Goal: Task Accomplishment & Management: Manage account settings

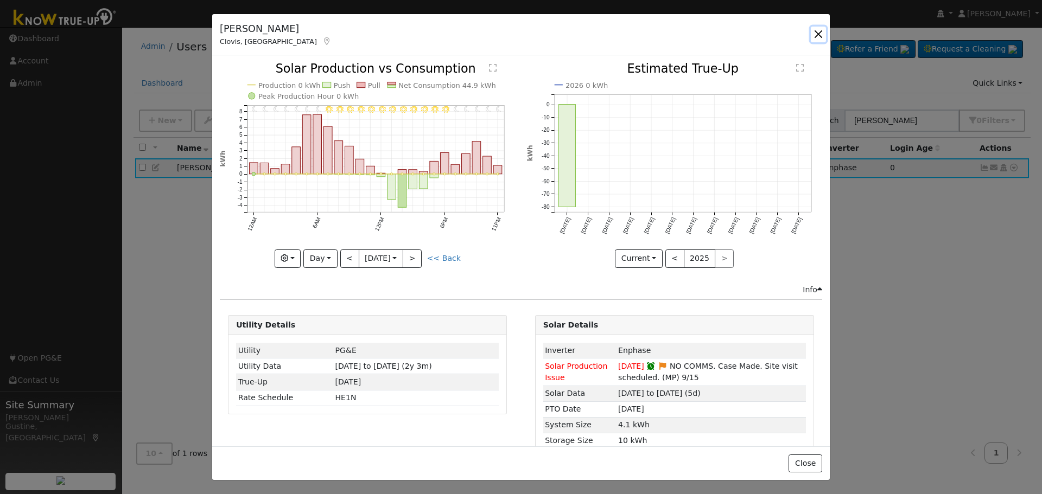
drag, startPoint x: 821, startPoint y: 31, endPoint x: 857, endPoint y: 82, distance: 62.3
click at [821, 32] on button "button" at bounding box center [818, 34] width 15 height 15
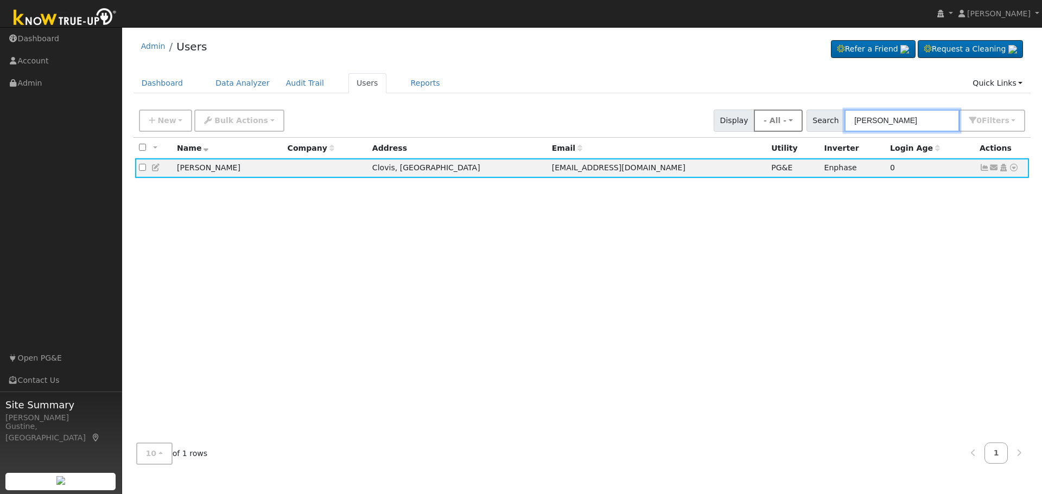
drag, startPoint x: 901, startPoint y: 122, endPoint x: 766, endPoint y: 122, distance: 134.5
click at [767, 122] on div "New Add User Quick Add Quick Connect Quick Convert Lead Bulk Actions Send Email…" at bounding box center [582, 119] width 890 height 26
paste input "[PERSON_NAME] and [PERSON_NAME]"
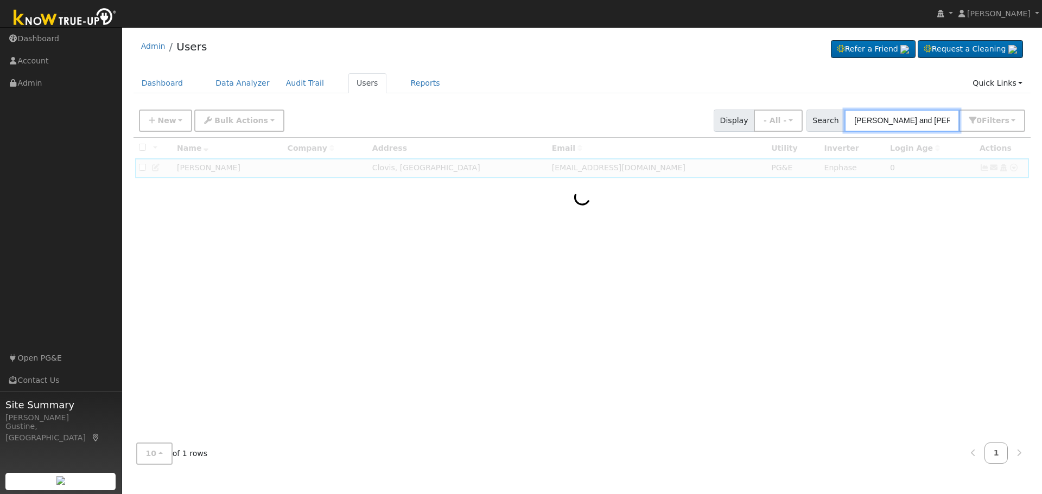
drag, startPoint x: 881, startPoint y: 124, endPoint x: 1041, endPoint y: 110, distance: 160.7
click at [1041, 110] on div "User Profile First name Last name Email Email Notifications No Emails No Emails…" at bounding box center [582, 260] width 920 height 467
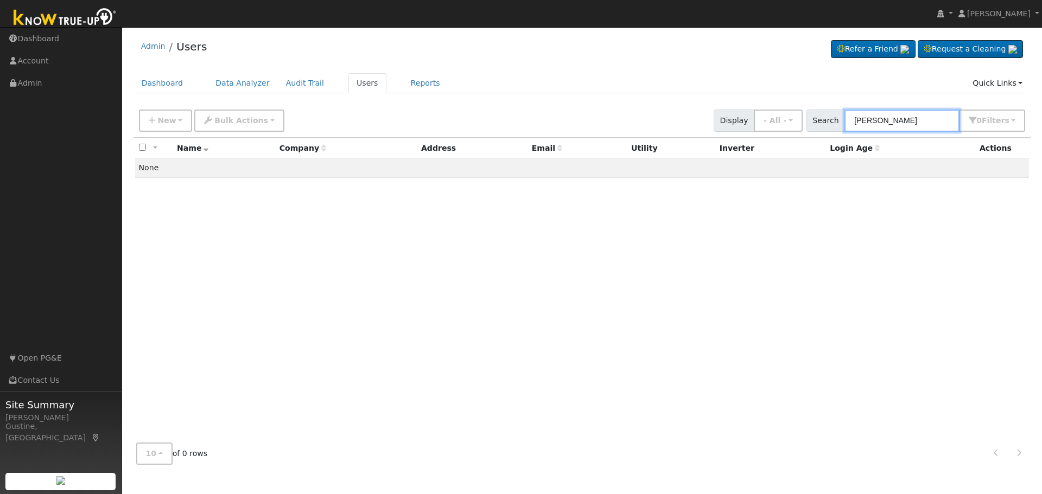
type input "[PERSON_NAME]"
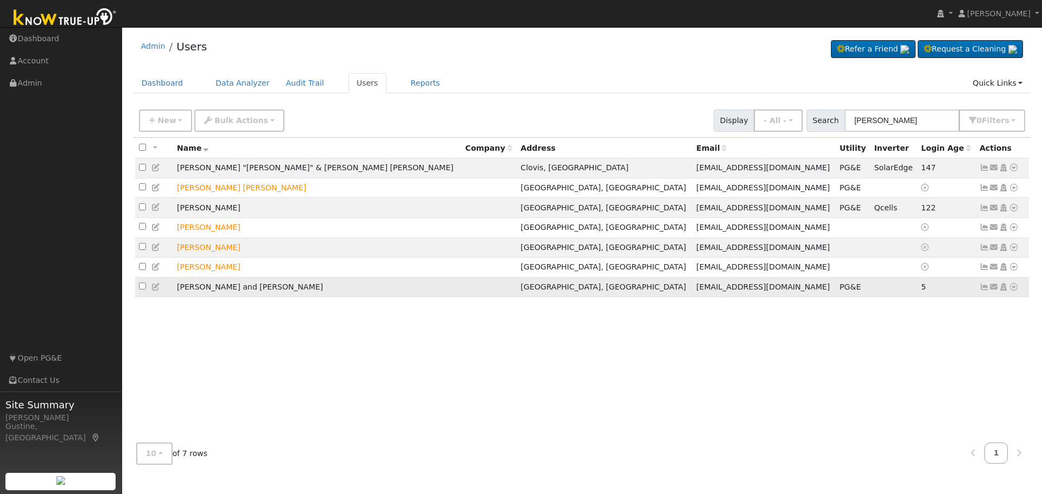
click at [980, 291] on icon at bounding box center [984, 287] width 10 height 8
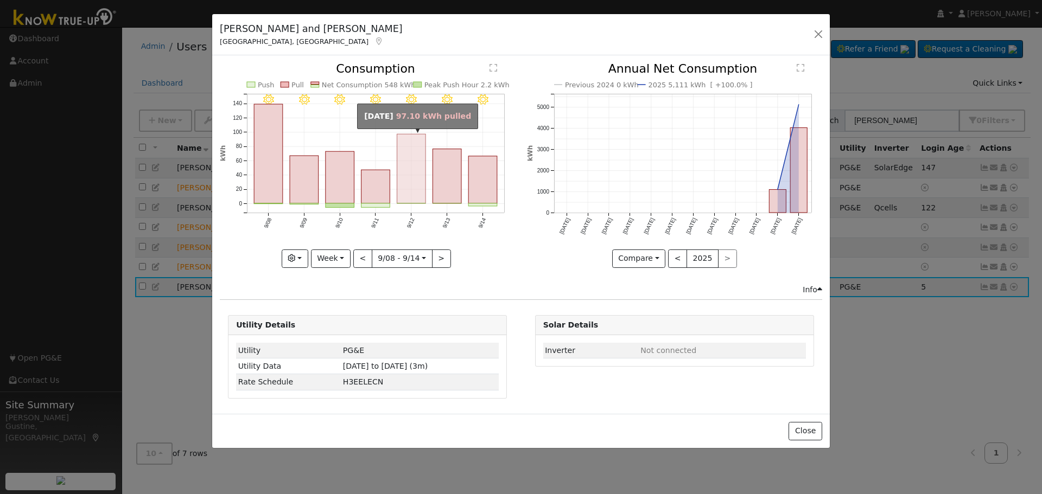
click at [423, 180] on rect "onclick=""" at bounding box center [411, 169] width 29 height 69
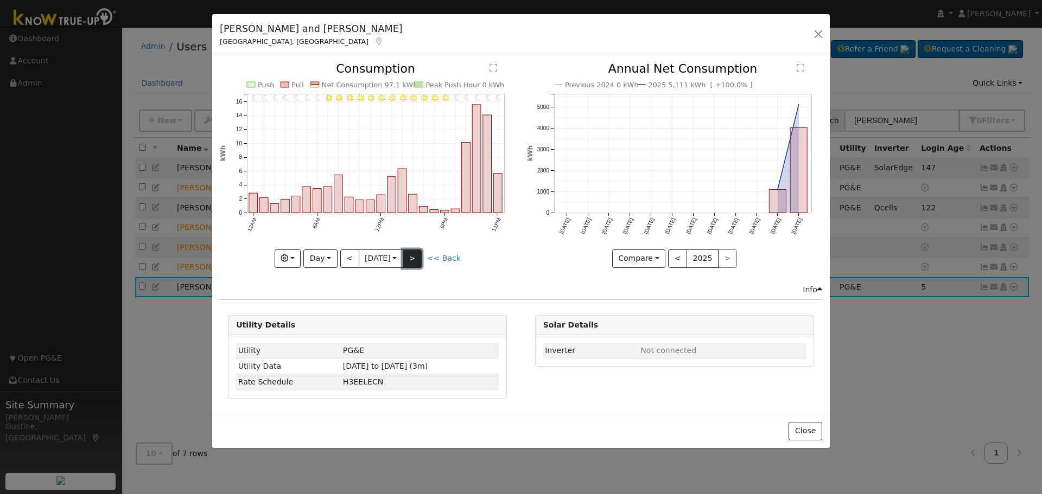
click at [408, 258] on button ">" at bounding box center [412, 259] width 19 height 18
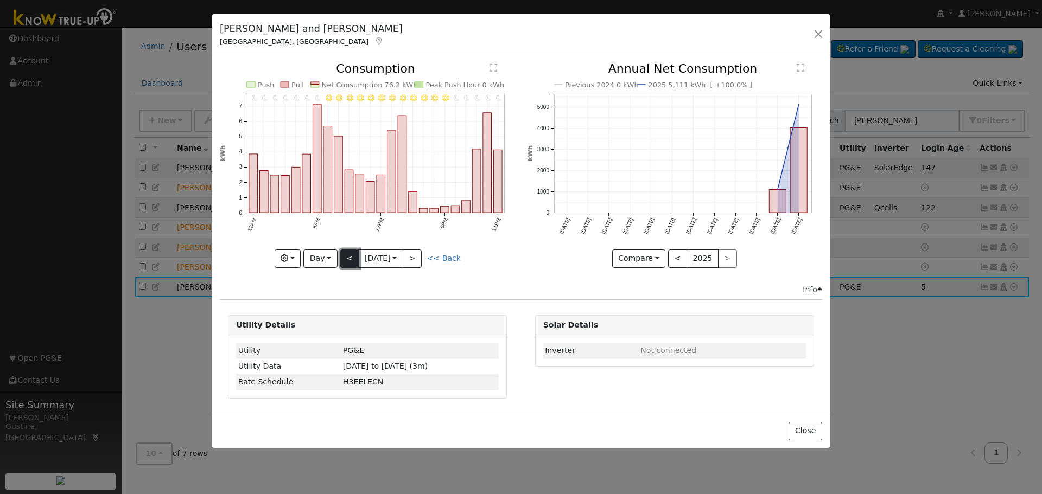
click at [348, 258] on button "<" at bounding box center [349, 259] width 19 height 18
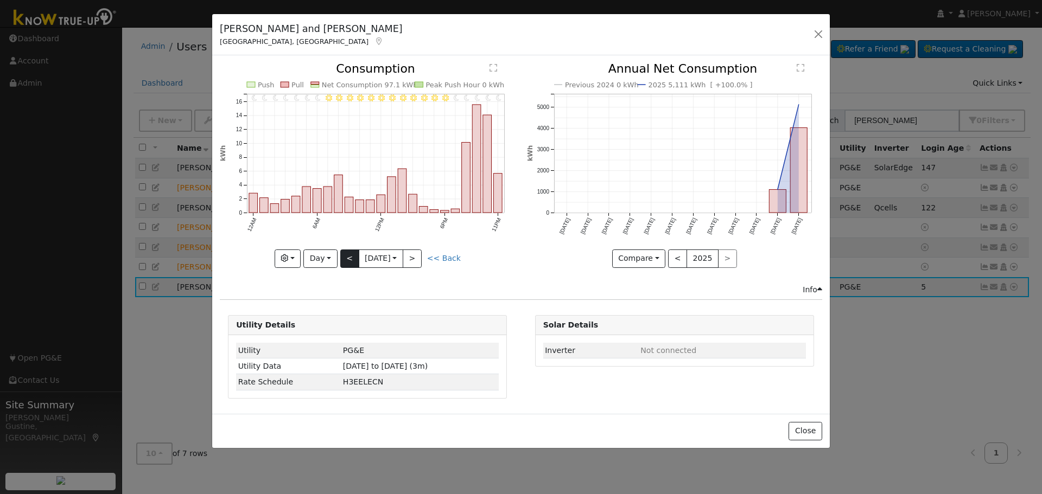
click at [348, 258] on div "11PM - Clear 10PM - Clear 9PM - Clear 8PM - Clear 7PM - Clear 6PM - Clear 5PM -…" at bounding box center [367, 165] width 295 height 205
click at [348, 258] on button "<" at bounding box center [349, 259] width 19 height 18
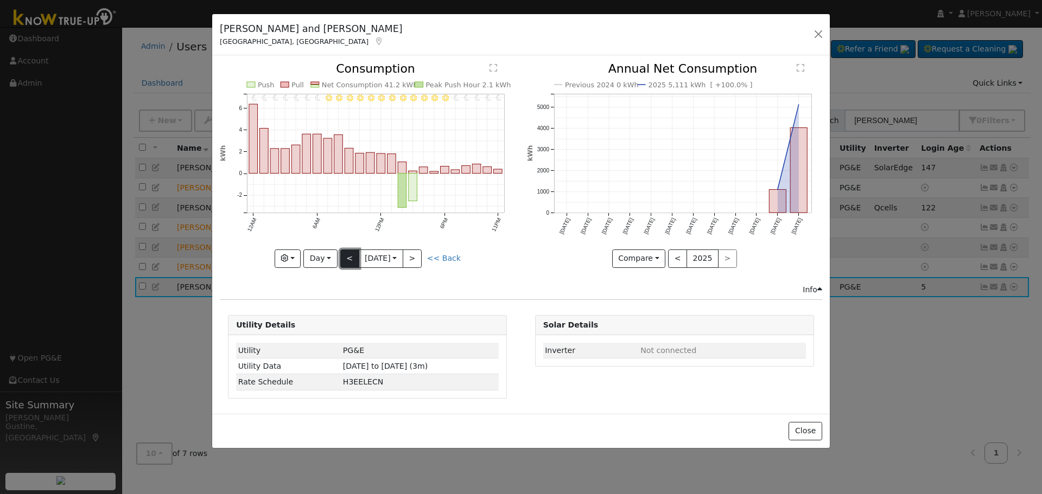
click at [348, 258] on button "<" at bounding box center [349, 259] width 19 height 18
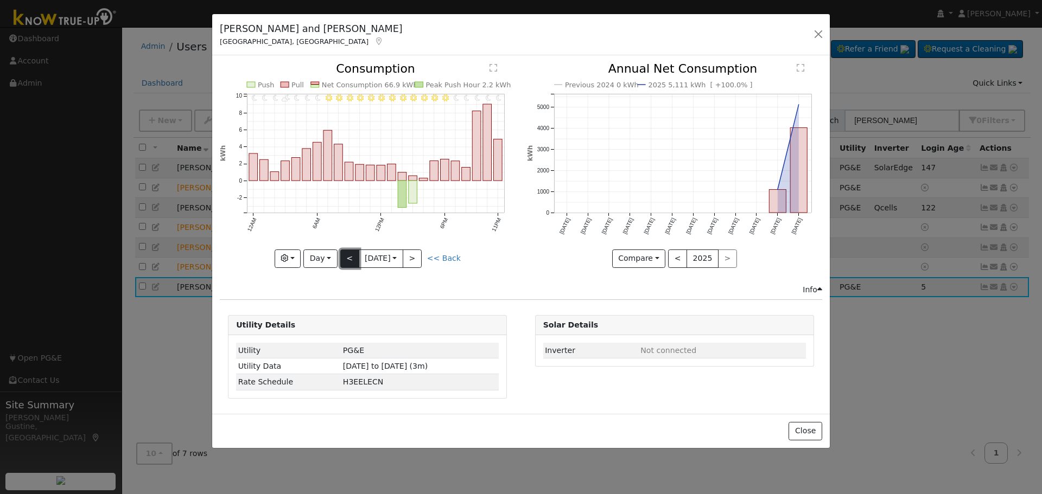
click at [348, 258] on button "<" at bounding box center [349, 259] width 19 height 18
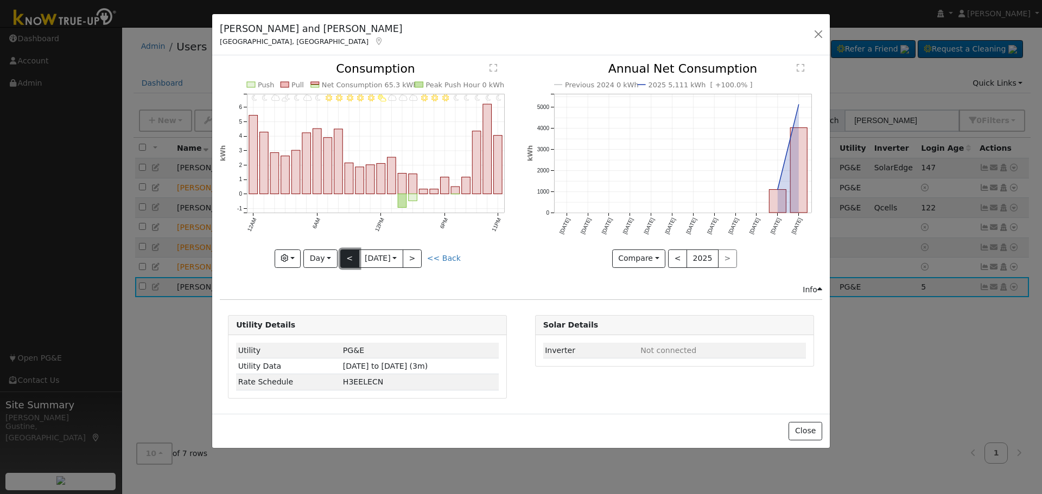
click at [348, 258] on button "<" at bounding box center [349, 259] width 19 height 18
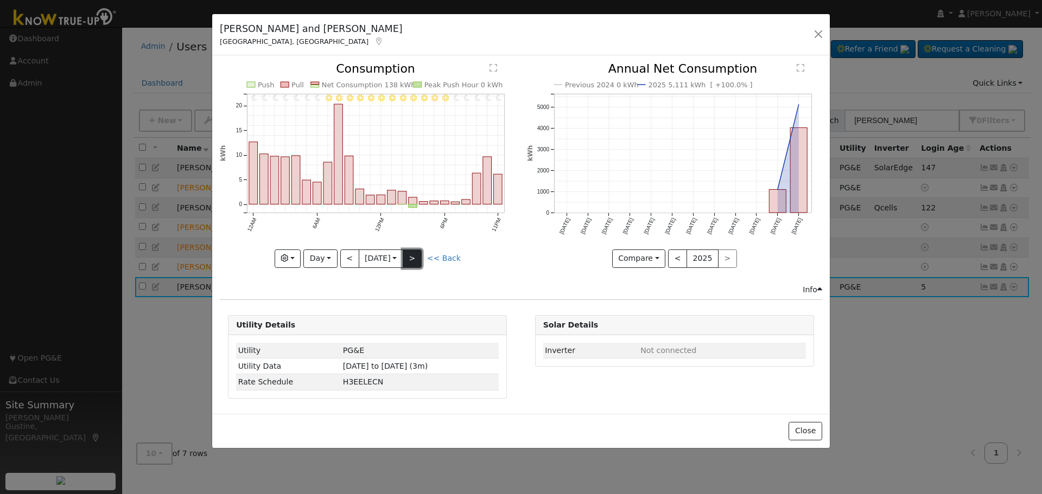
click at [422, 262] on button ">" at bounding box center [412, 259] width 19 height 18
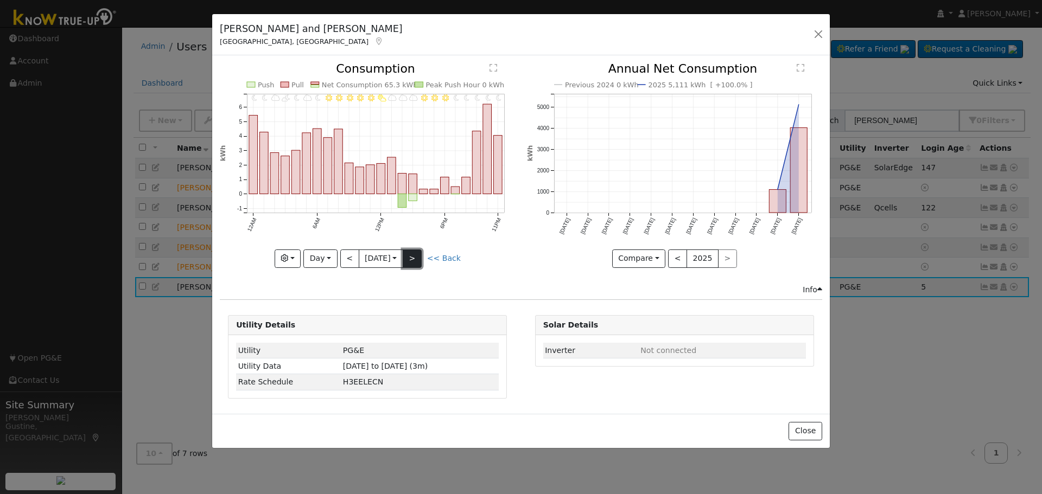
click at [420, 260] on button ">" at bounding box center [412, 259] width 19 height 18
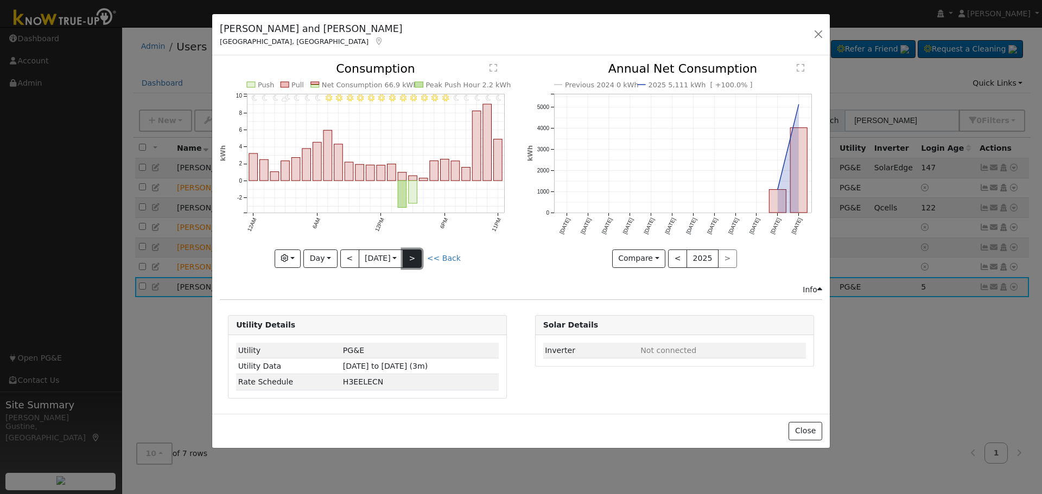
click at [420, 255] on button ">" at bounding box center [412, 259] width 19 height 18
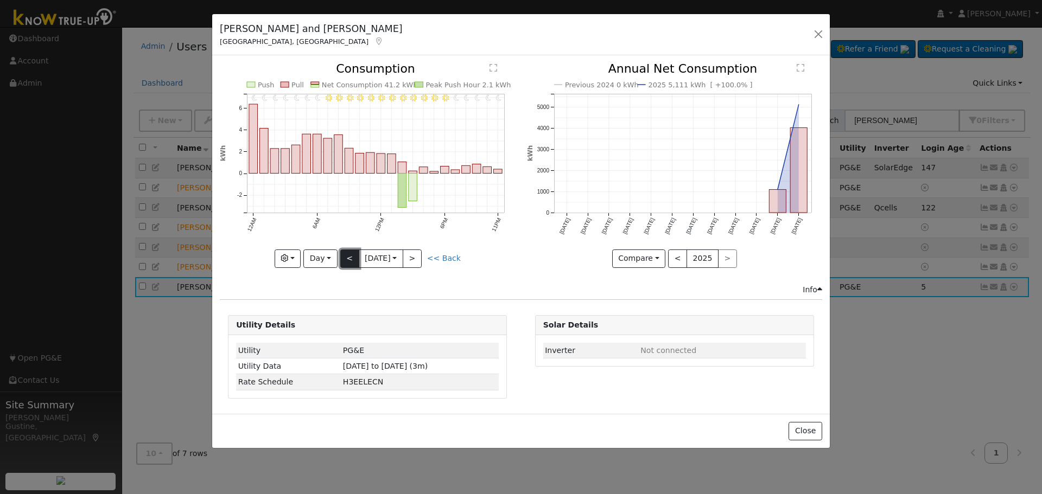
click at [343, 254] on button "<" at bounding box center [349, 259] width 19 height 18
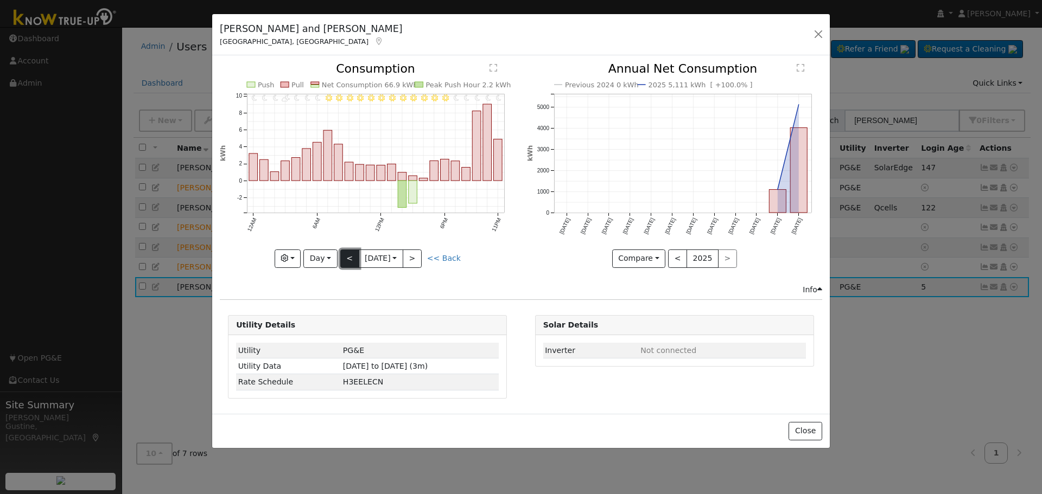
click at [344, 255] on button "<" at bounding box center [349, 259] width 19 height 18
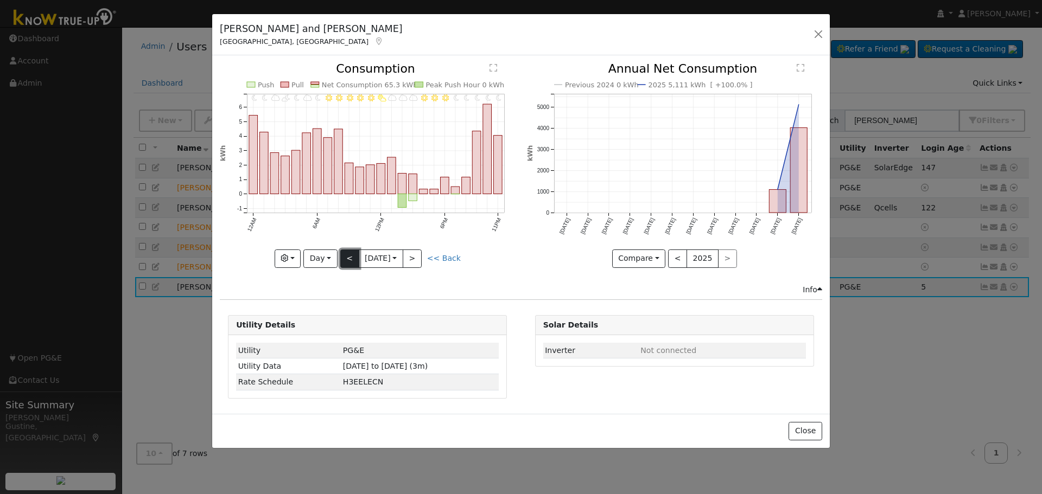
click at [346, 255] on button "<" at bounding box center [349, 259] width 19 height 18
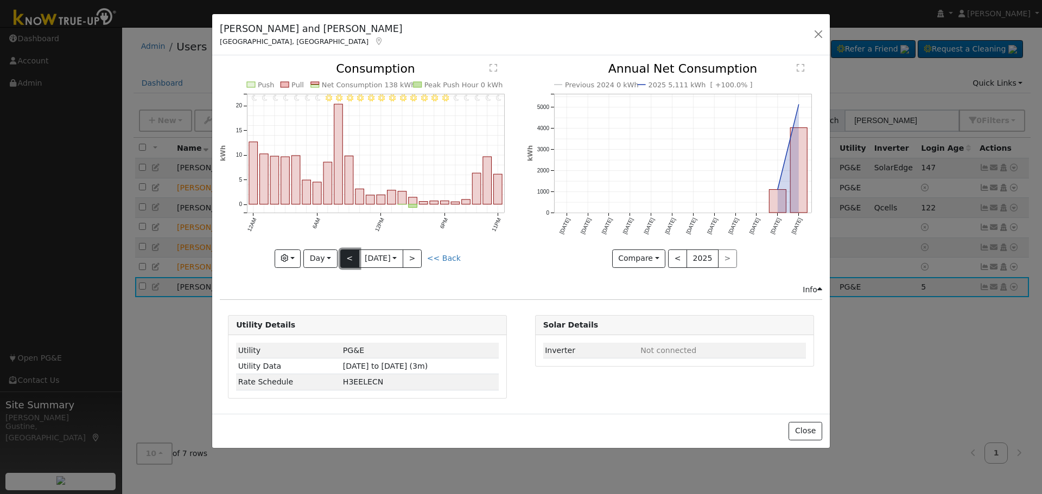
click at [354, 259] on button "<" at bounding box center [349, 259] width 19 height 18
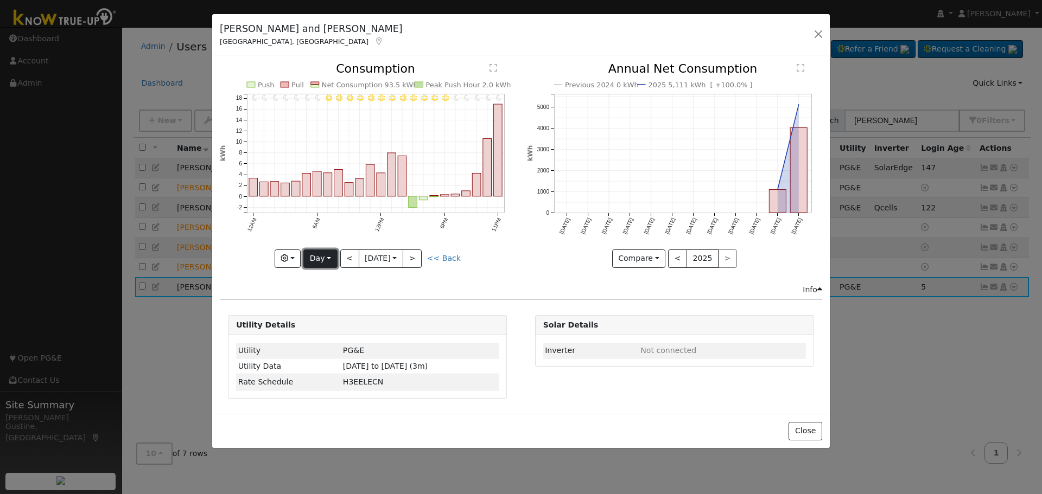
click at [329, 257] on button "Day" at bounding box center [320, 259] width 34 height 18
click at [346, 328] on link "Year" at bounding box center [341, 326] width 75 height 15
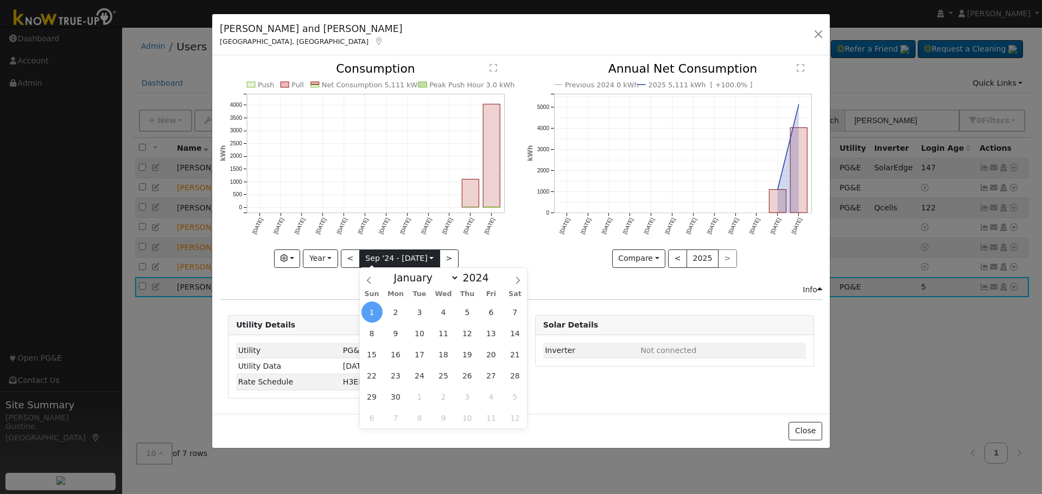
click at [391, 265] on body "[PERSON_NAME] [PERSON_NAME] Profile My Company Help Center Terms Of Service See…" at bounding box center [521, 260] width 1042 height 467
click at [446, 257] on button ">" at bounding box center [448, 259] width 19 height 18
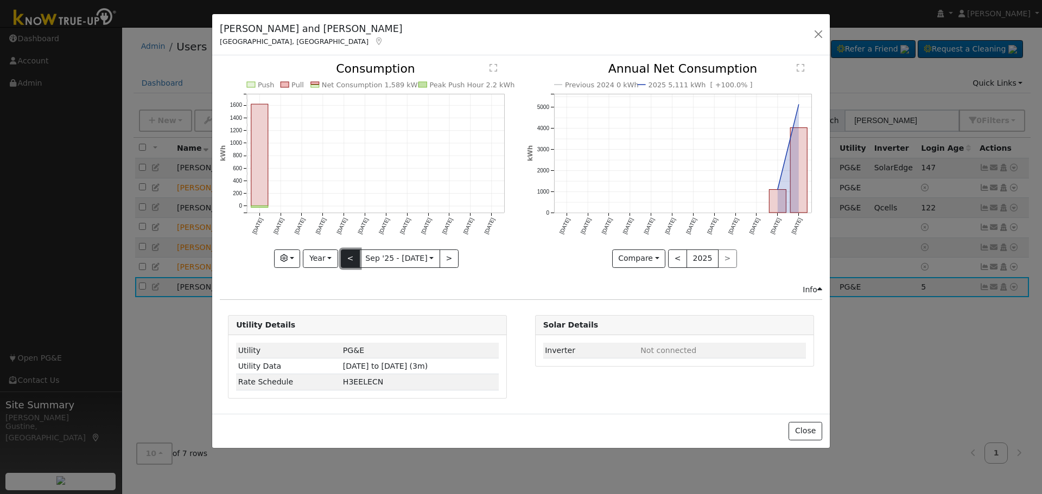
click at [344, 256] on button "<" at bounding box center [350, 259] width 19 height 18
type input "[DATE]"
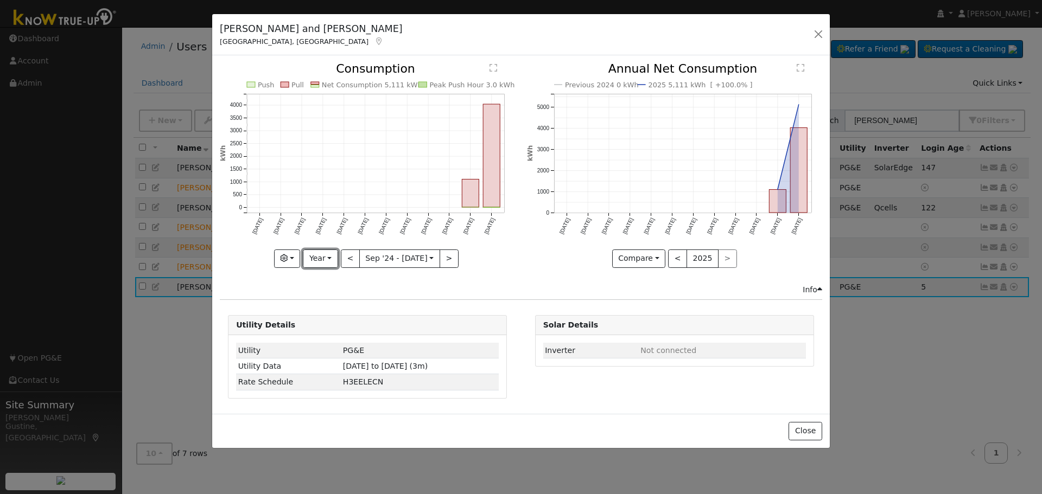
click at [334, 257] on button "Year" at bounding box center [320, 259] width 35 height 18
click at [342, 347] on link "Custom" at bounding box center [340, 342] width 75 height 15
click at [360, 260] on input "[DATE]" at bounding box center [365, 258] width 35 height 17
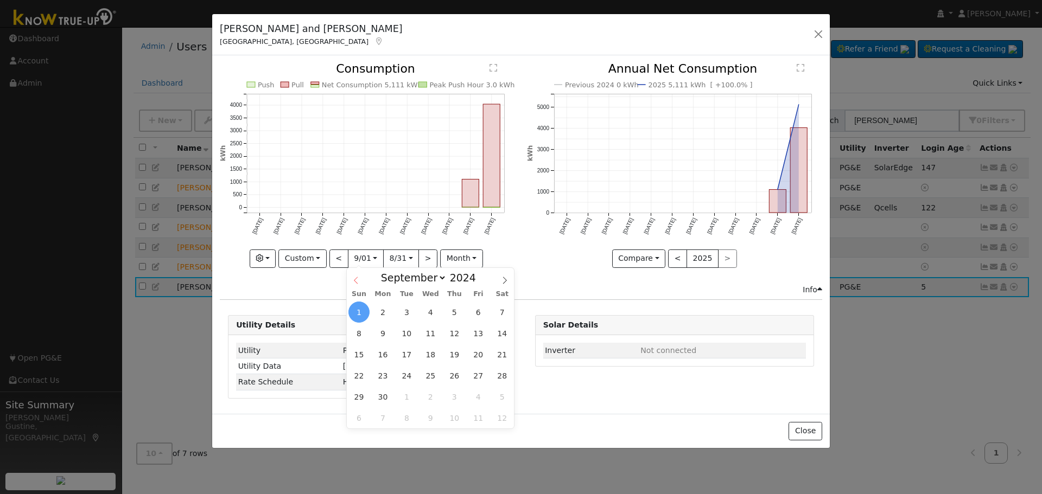
click at [357, 277] on icon at bounding box center [356, 281] width 8 height 8
select select "7"
click at [387, 334] on span "5" at bounding box center [382, 333] width 21 height 21
type input "[DATE]"
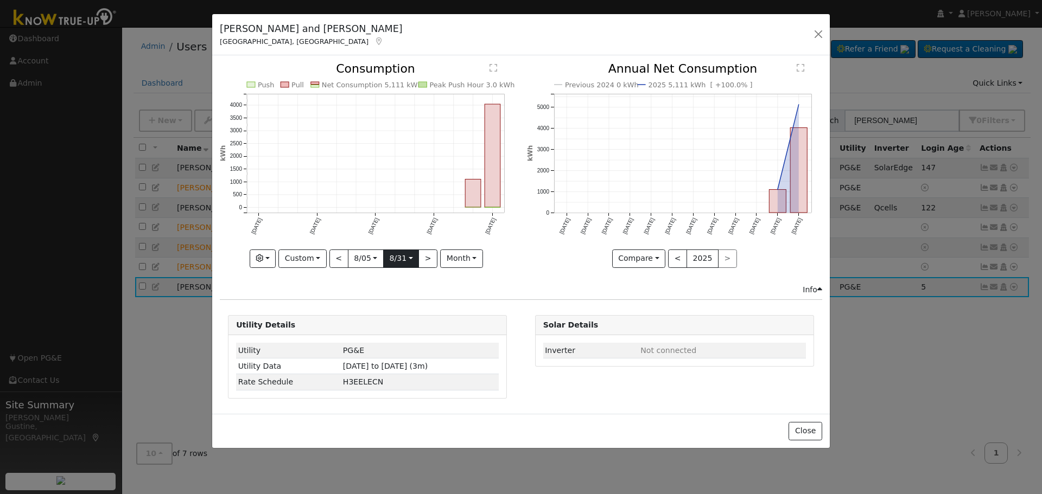
click at [393, 252] on input "[DATE]" at bounding box center [401, 258] width 35 height 17
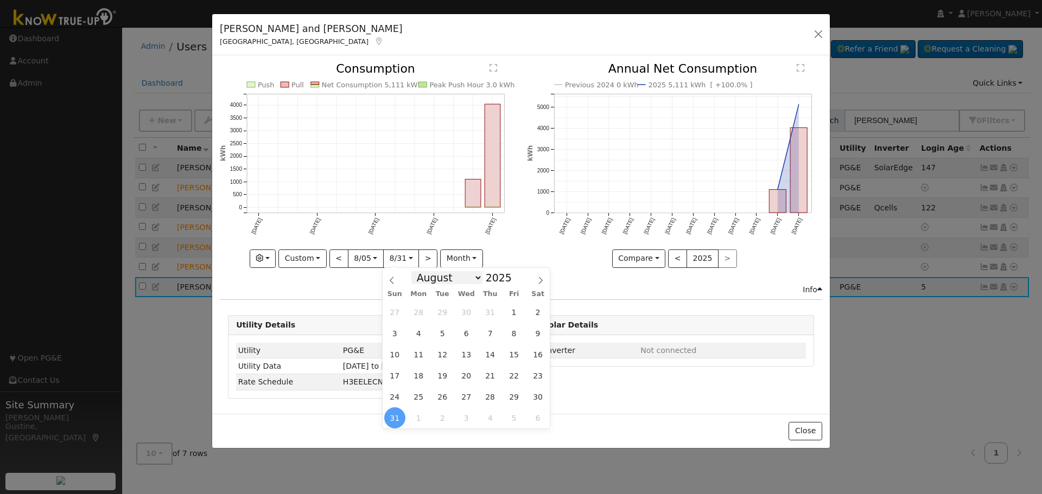
click at [467, 276] on select "January February March April May June July August September October November De…" at bounding box center [446, 277] width 71 height 13
select select "8"
click at [420, 271] on select "January February March April May June July August September October November De…" at bounding box center [446, 277] width 71 height 13
click at [463, 312] on span "3" at bounding box center [466, 312] width 21 height 21
type input "[DATE]"
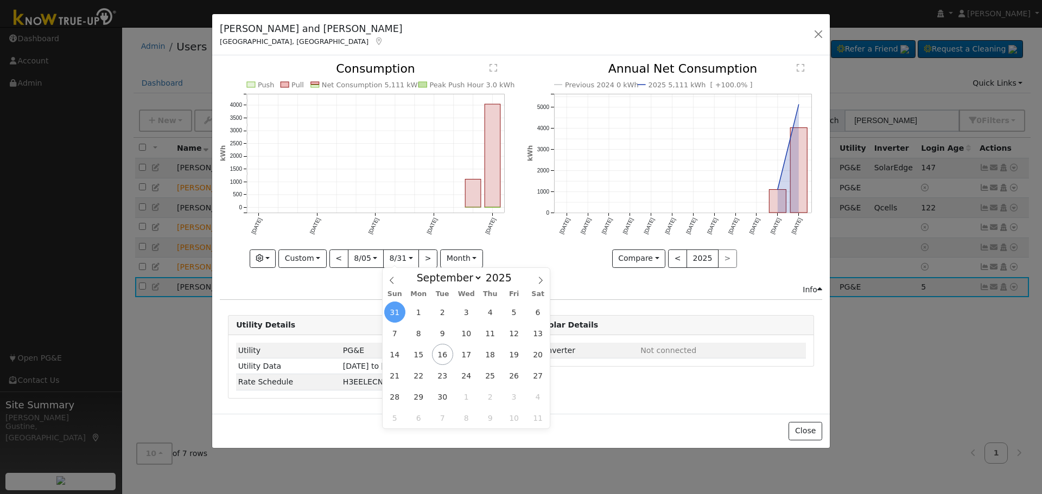
scroll to position [0, 8]
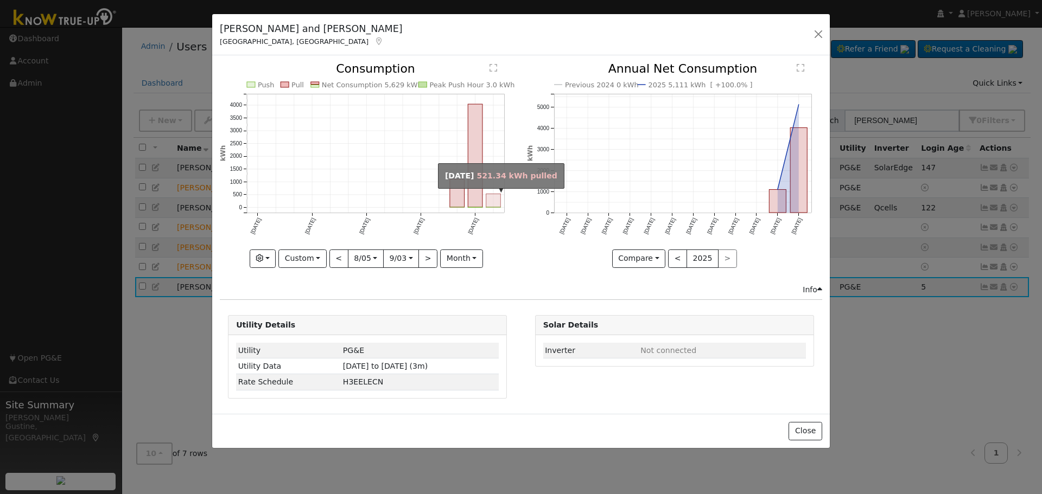
click at [493, 199] on rect "onclick=""" at bounding box center [493, 201] width 15 height 14
type input "[DATE]"
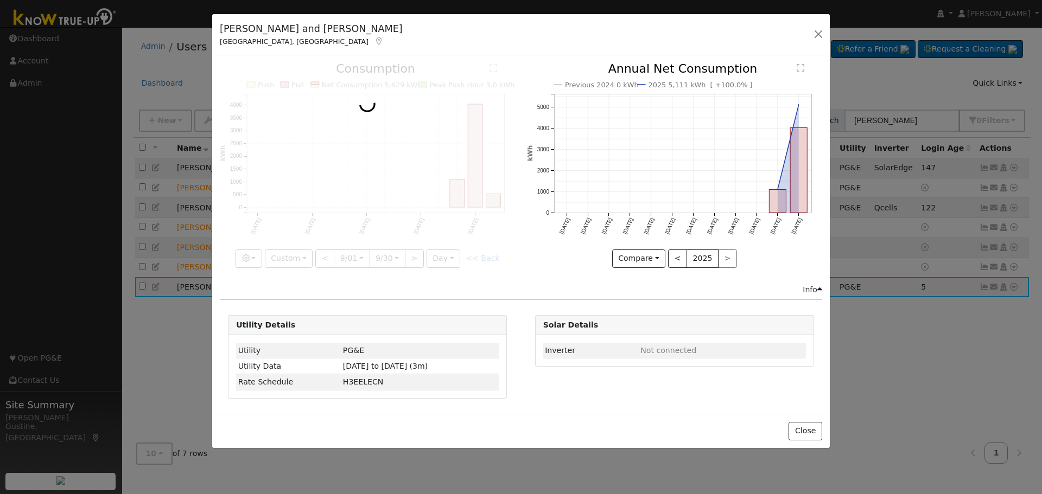
select select "8"
type input "2025"
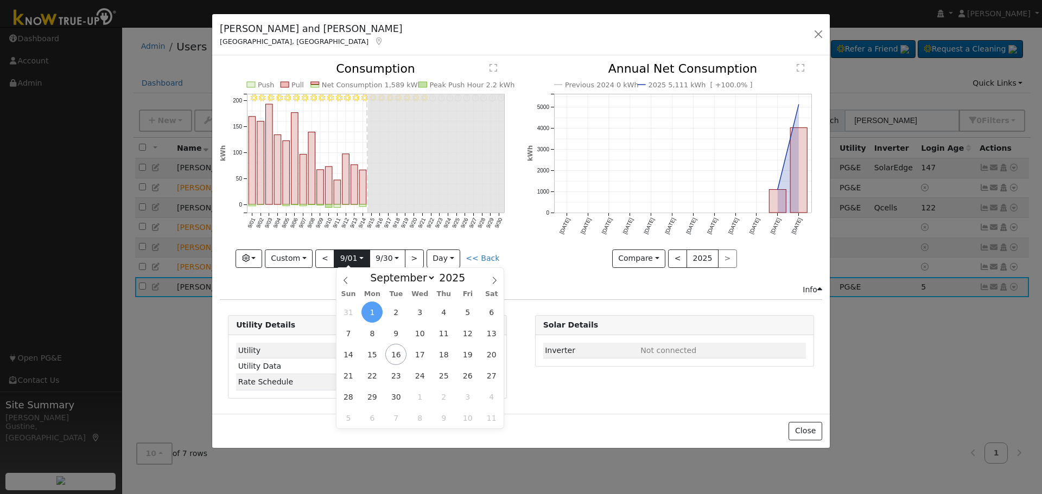
click at [352, 257] on input "[DATE]" at bounding box center [351, 258] width 35 height 17
click at [353, 280] on span at bounding box center [345, 277] width 18 height 18
select select "7"
click at [398, 332] on span "5" at bounding box center [395, 333] width 21 height 21
type input "[DATE]"
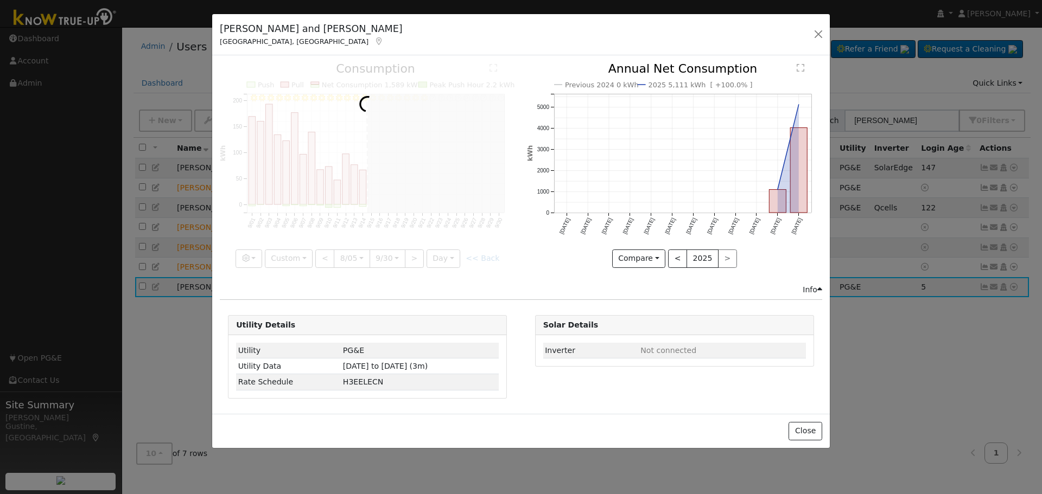
scroll to position [0, 8]
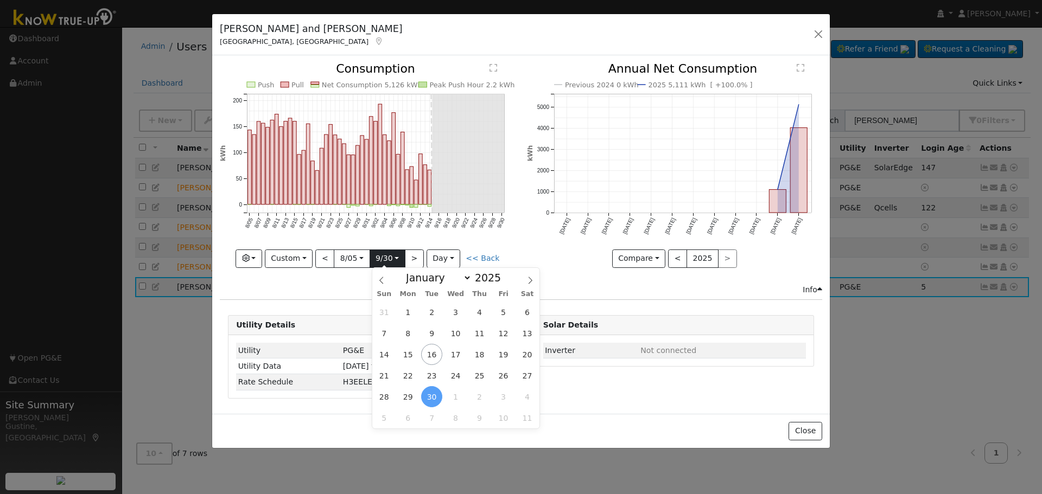
click at [391, 262] on input "[DATE]" at bounding box center [387, 258] width 35 height 17
click at [462, 314] on span "3" at bounding box center [455, 312] width 21 height 21
type input "[DATE]"
